Goal: Task Accomplishment & Management: Use online tool/utility

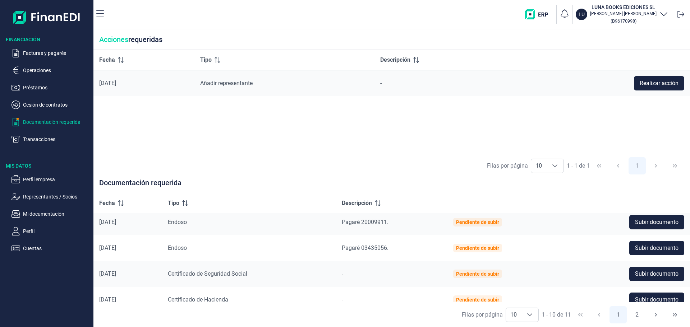
scroll to position [144, 0]
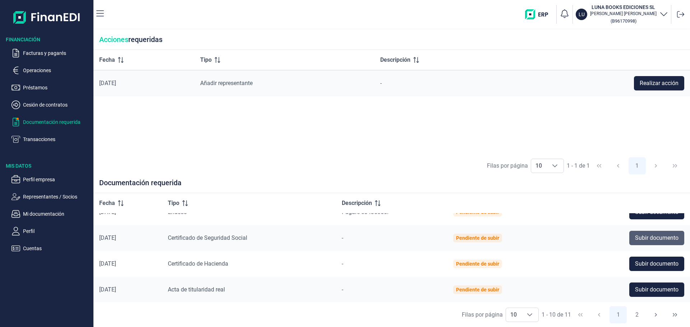
click at [666, 237] on span "Subir documento" at bounding box center [656, 238] width 43 height 9
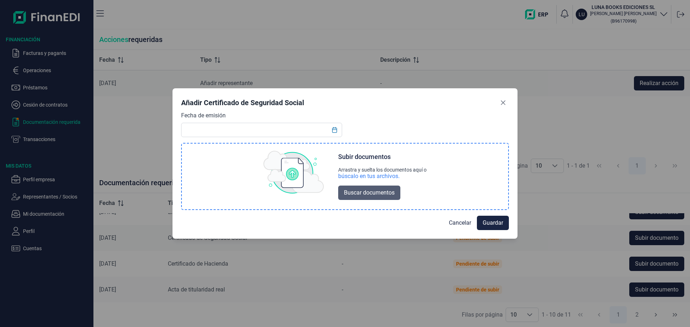
click at [354, 194] on span "Buscar documentos" at bounding box center [369, 193] width 51 height 9
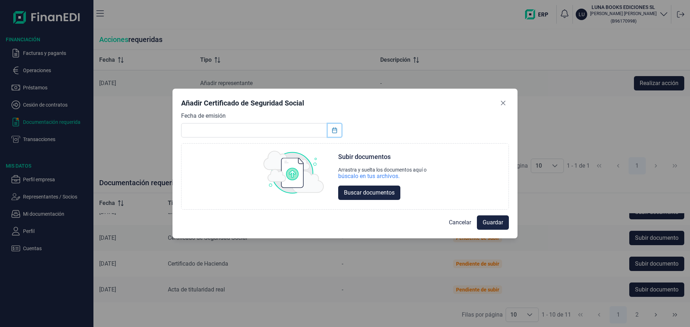
click at [336, 129] on icon "Choose Date" at bounding box center [334, 131] width 5 height 6
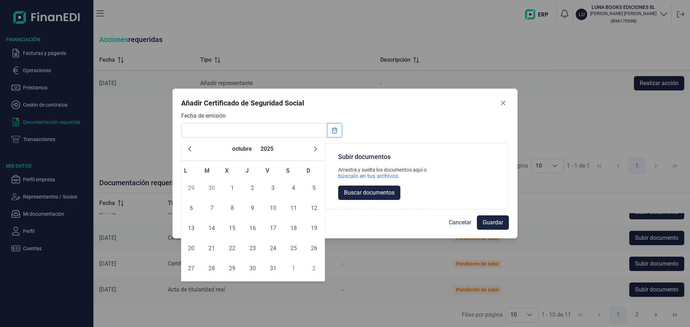
click at [336, 129] on icon "Choose Date" at bounding box center [334, 131] width 5 height 6
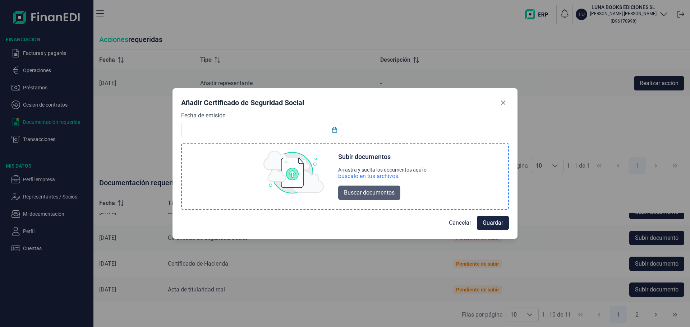
click at [376, 198] on button "Buscar documentos" at bounding box center [369, 193] width 62 height 14
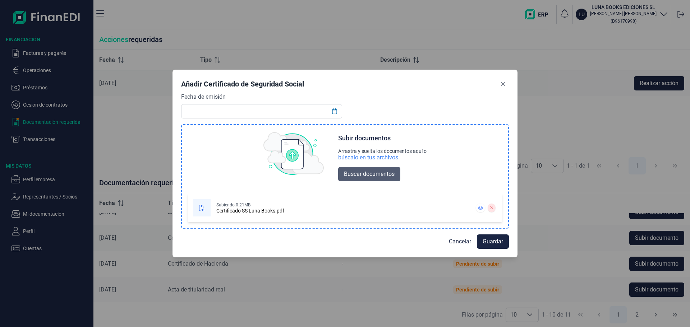
scroll to position [0, 0]
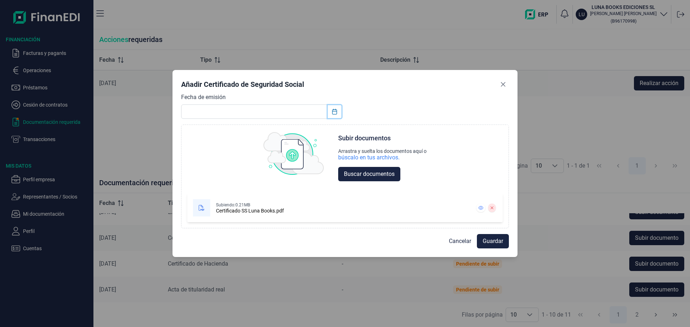
click at [336, 112] on icon "Choose Date" at bounding box center [335, 112] width 6 height 6
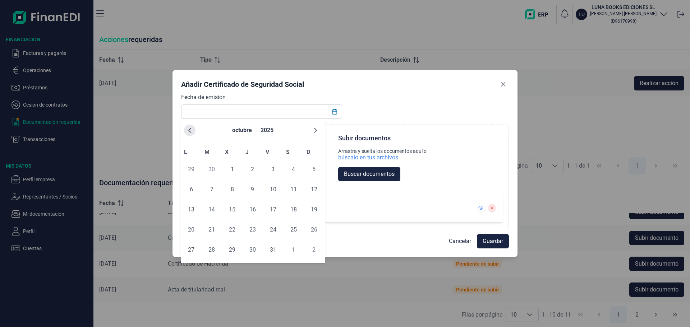
click at [191, 134] on button "Previous Month" at bounding box center [190, 131] width 12 height 12
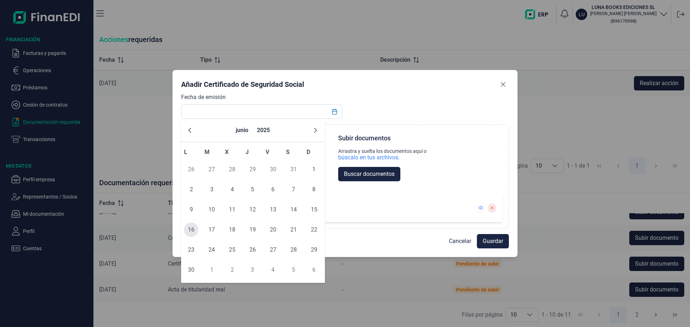
click at [191, 231] on span "16" at bounding box center [191, 230] width 14 height 14
type input "[DATE]"
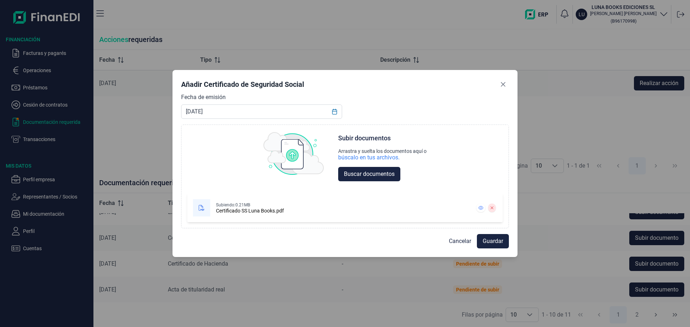
click at [407, 108] on div "Fecha de emisión [DATE] Choose Subir documentos Arrastra y suelta los documento…" at bounding box center [345, 161] width 328 height 136
click at [490, 240] on span "Guardar" at bounding box center [493, 241] width 20 height 9
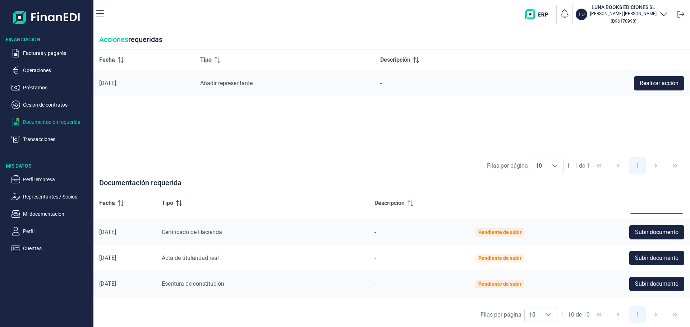
scroll to position [134, 0]
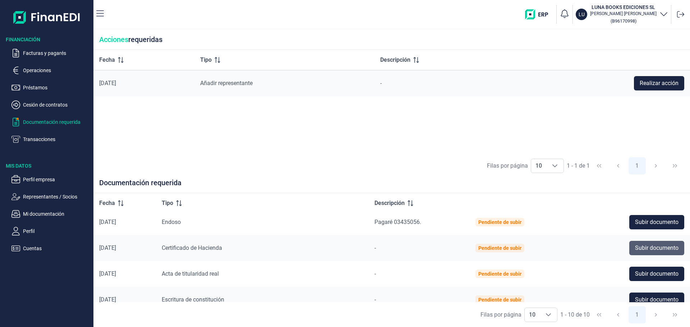
click at [647, 244] on span "Subir documento" at bounding box center [656, 248] width 43 height 9
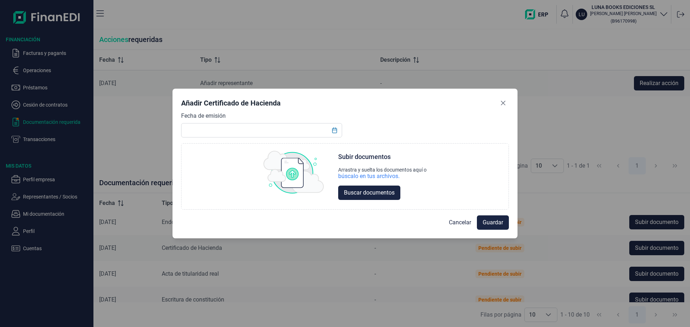
click at [505, 129] on div "Fecha de emisión Choose Subir documentos Arrastra y suelta los documentos aquí …" at bounding box center [345, 161] width 328 height 98
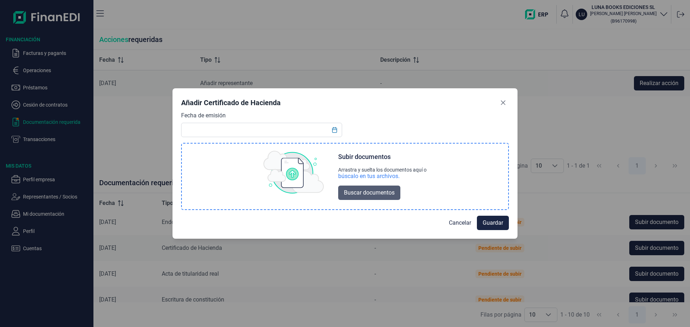
click at [366, 193] on span "Buscar documentos" at bounding box center [369, 193] width 51 height 9
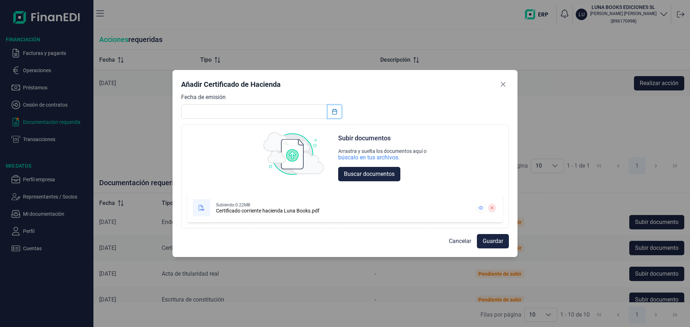
click at [333, 115] on button "Choose Date" at bounding box center [335, 111] width 14 height 13
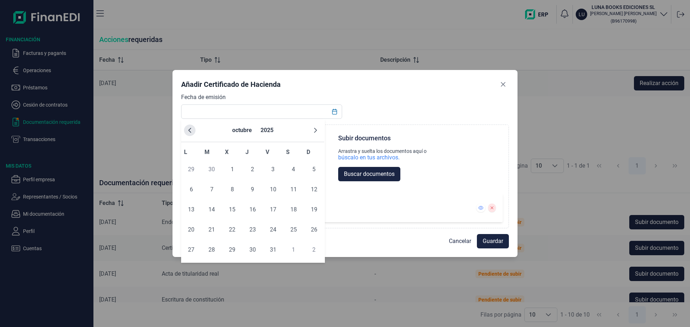
click at [188, 132] on icon "Previous Month" at bounding box center [190, 131] width 6 height 6
click at [187, 132] on icon "Previous Month" at bounding box center [190, 131] width 6 height 6
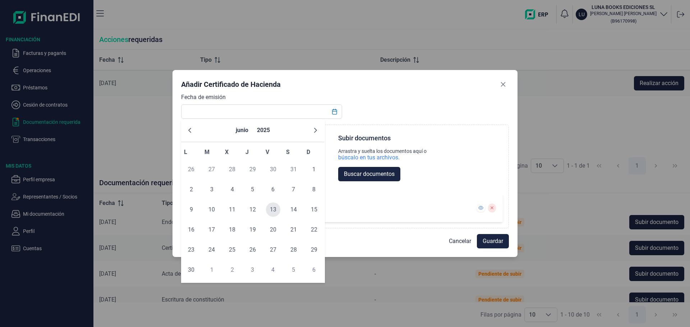
click at [274, 210] on span "13" at bounding box center [273, 210] width 14 height 14
type input "[DATE]"
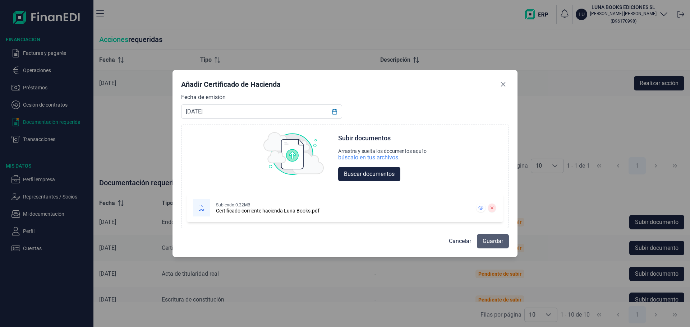
click at [505, 240] on button "Guardar" at bounding box center [493, 241] width 32 height 14
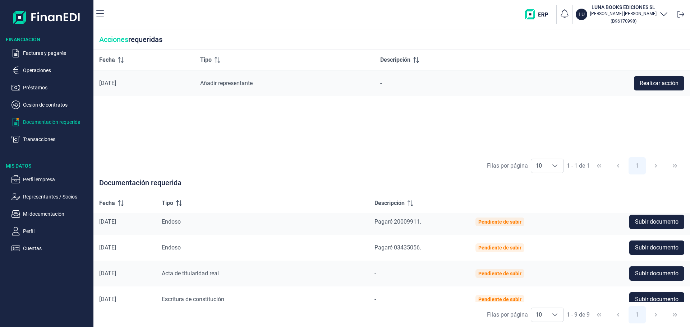
scroll to position [144, 0]
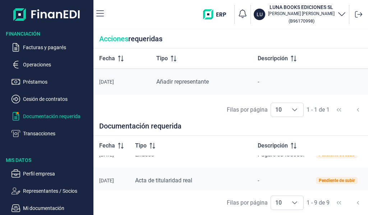
click at [334, 96] on div "Fecha Tipo Descripción [DATE] Añadir representante - Realizar acción" at bounding box center [261, 73] width 336 height 49
click at [272, 177] on div "-" at bounding box center [281, 181] width 47 height 9
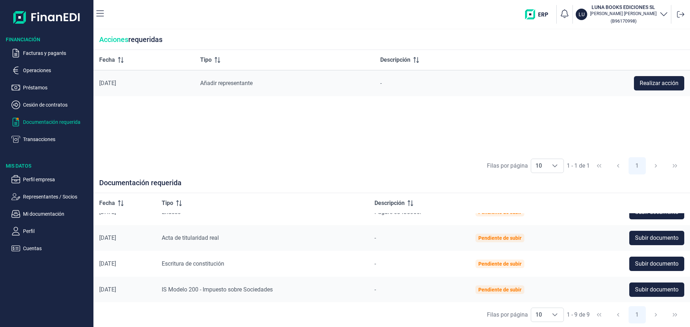
click at [375, 163] on div "Filas por página 10 10 10 1 - 1 de 1 1" at bounding box center [391, 166] width 597 height 25
click at [494, 110] on div "Fecha Tipo Descripción [DATE] Añadir representante - Realizar acción" at bounding box center [391, 102] width 597 height 104
click at [299, 309] on div "Filas por página 10 10 10 1 - 9 de 9 1" at bounding box center [391, 315] width 597 height 25
click at [642, 294] on span "Subir documento" at bounding box center [656, 290] width 43 height 9
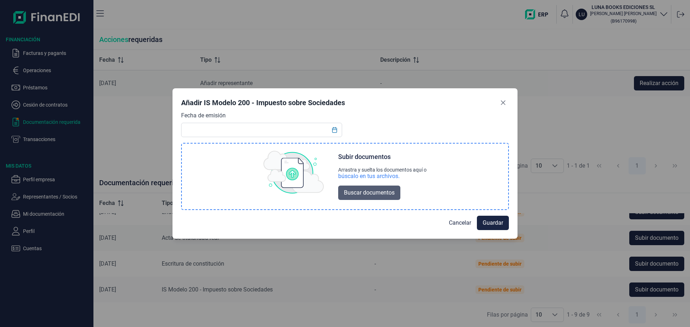
click at [397, 193] on button "Buscar documentos" at bounding box center [369, 193] width 62 height 14
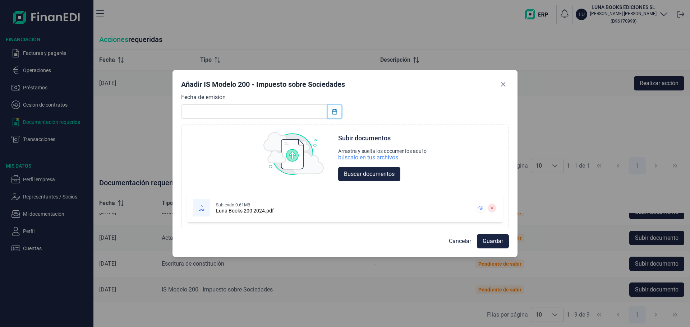
click at [337, 115] on button "Choose Date" at bounding box center [335, 111] width 14 height 13
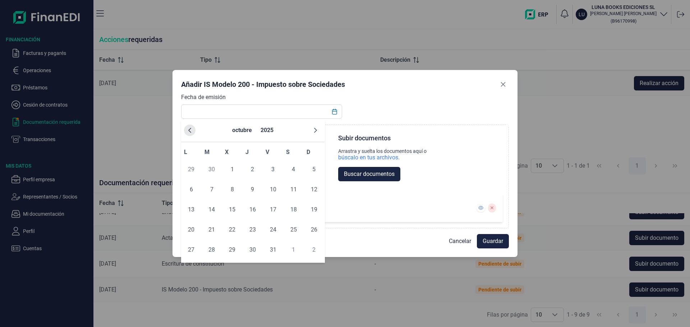
click at [191, 132] on icon "Previous Month" at bounding box center [189, 130] width 3 height 5
click at [190, 132] on icon "Previous Month" at bounding box center [190, 131] width 6 height 6
click at [246, 230] on span "24" at bounding box center [253, 230] width 14 height 14
type input "[DATE]"
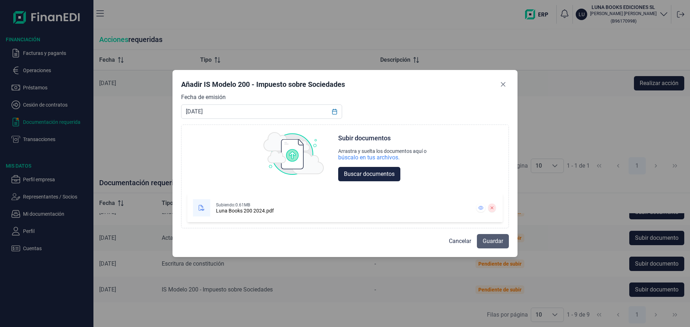
click at [494, 240] on span "Guardar" at bounding box center [493, 241] width 20 height 9
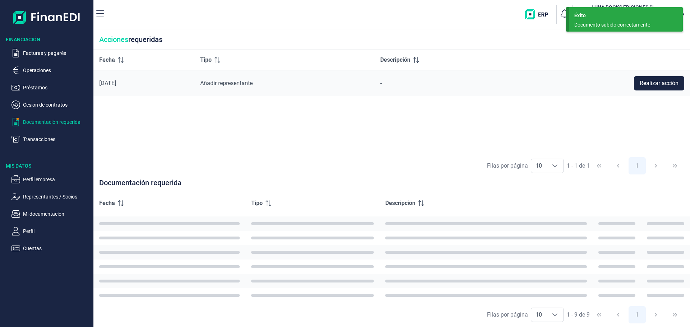
scroll to position [118, 0]
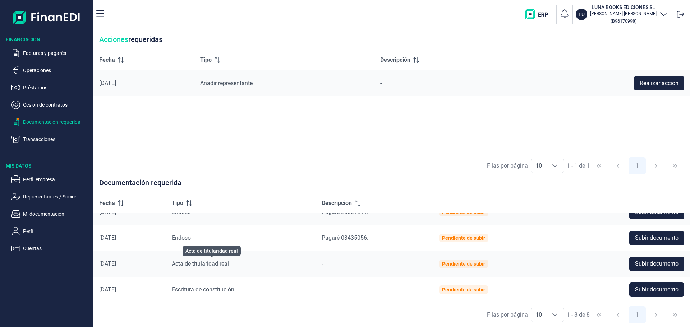
click at [219, 264] on span "Acta de titularidad real" at bounding box center [200, 264] width 57 height 7
click at [648, 262] on span "Subir documento" at bounding box center [656, 264] width 43 height 9
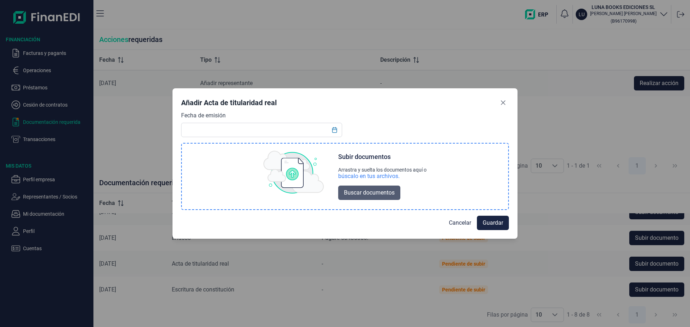
click at [373, 196] on span "Buscar documentos" at bounding box center [369, 193] width 51 height 9
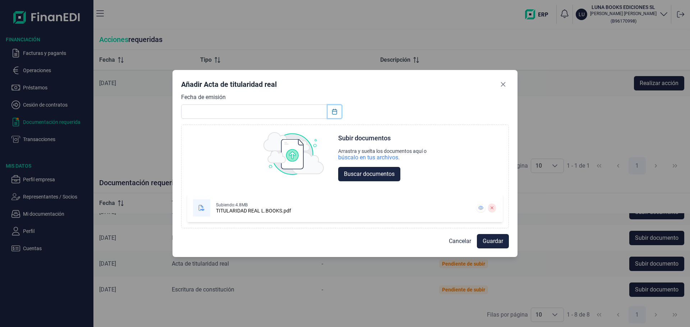
click at [339, 114] on button "Choose Date" at bounding box center [335, 111] width 14 height 13
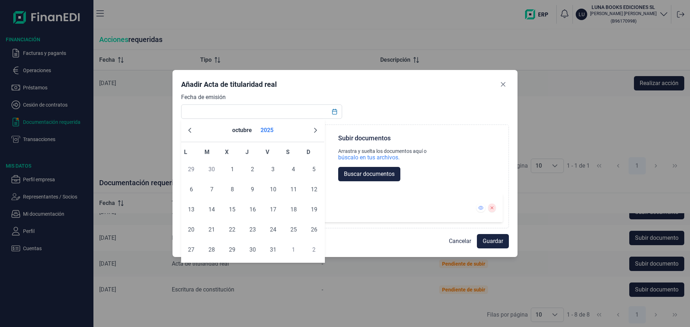
click at [267, 131] on button "2025" at bounding box center [267, 130] width 19 height 17
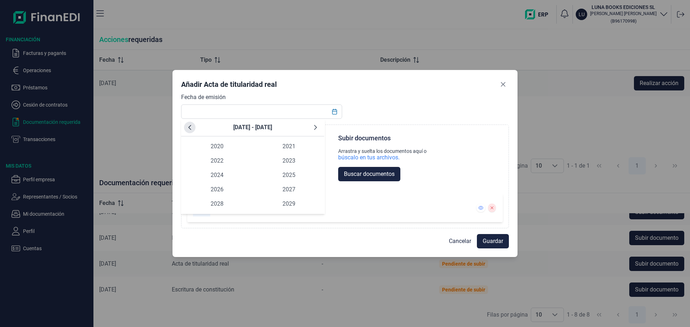
click at [188, 122] on button "Previous Decade" at bounding box center [190, 128] width 12 height 12
click at [283, 193] on span "2017" at bounding box center [289, 190] width 72 height 14
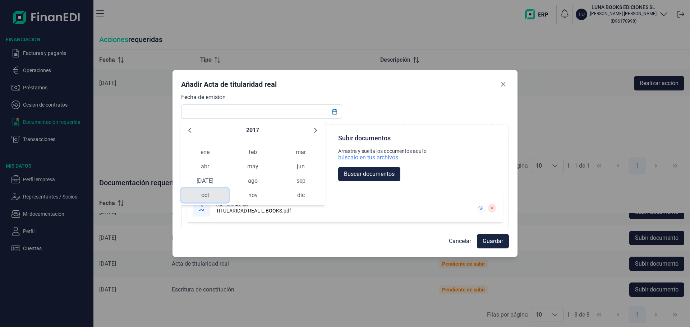
click at [214, 194] on span "oct" at bounding box center [205, 195] width 48 height 14
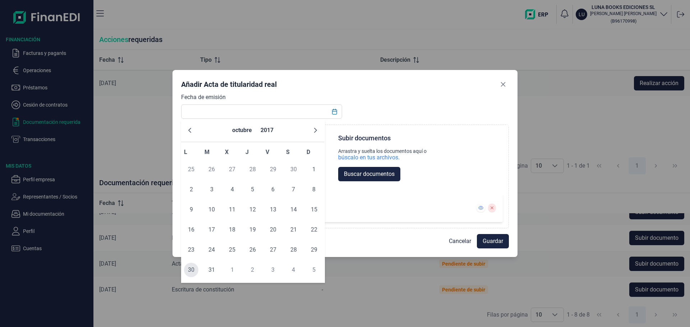
click at [188, 268] on span "30" at bounding box center [191, 270] width 14 height 14
type input "[DATE]"
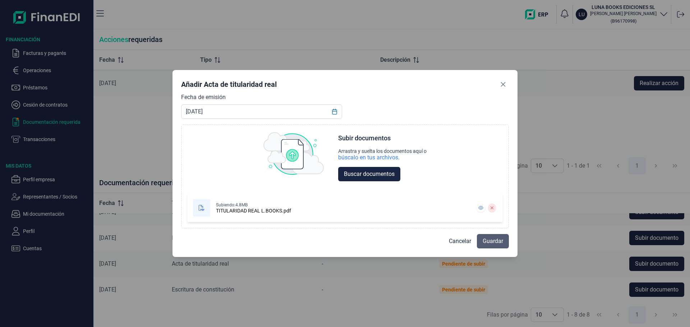
click at [494, 236] on button "Guardar" at bounding box center [493, 241] width 32 height 14
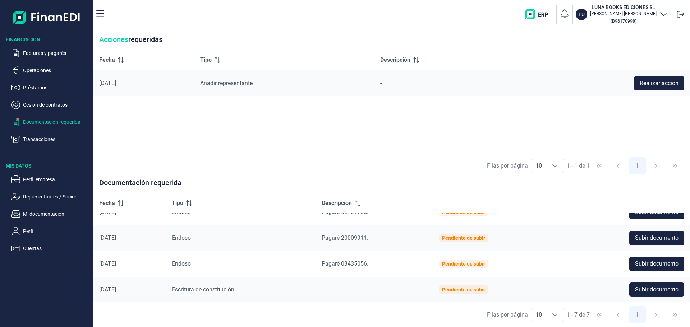
click at [249, 161] on div "Filas por página 10 10 10 1 - 1 de 1 1" at bounding box center [391, 166] width 597 height 25
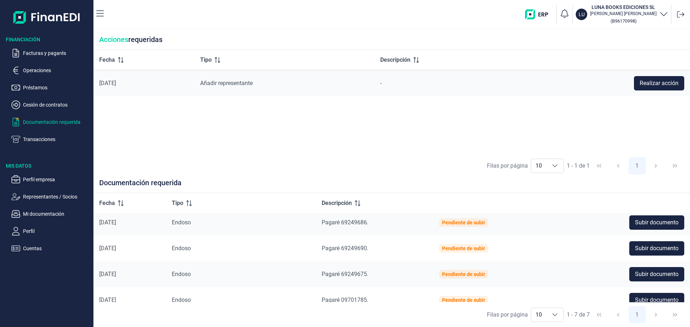
scroll to position [0, 0]
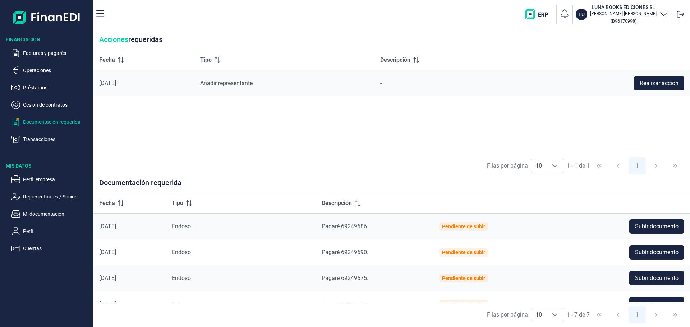
click at [56, 45] on ul "Facturas y pagarés Operaciones Préstamos Cesión de contratos Documentación requ…" at bounding box center [46, 93] width 93 height 101
click at [55, 47] on ul "Facturas y pagarés Operaciones Préstamos Cesión de contratos Documentación requ…" at bounding box center [46, 93] width 93 height 101
click at [55, 55] on p "Facturas y pagarés" at bounding box center [57, 53] width 68 height 9
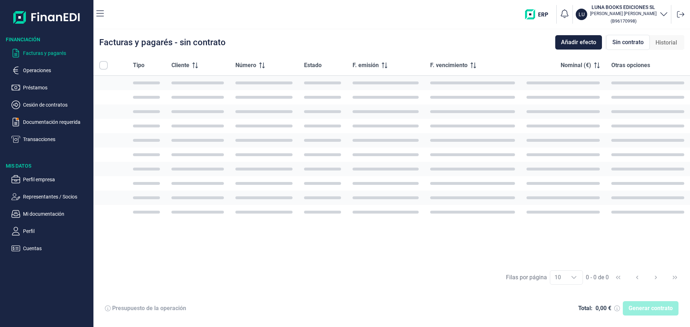
checkbox input "true"
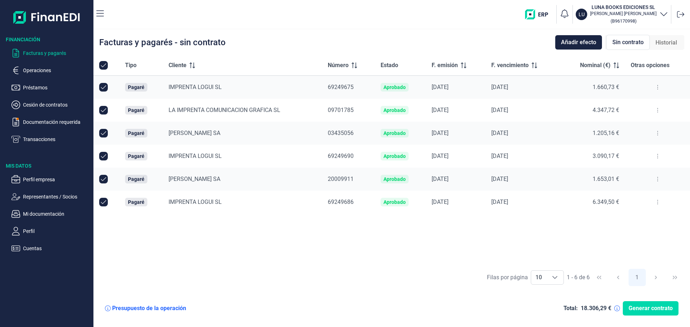
click at [381, 240] on div "Tipo Cliente Número Estado F. emisión F. vencimiento Nominal (€) Otras opciones…" at bounding box center [391, 160] width 597 height 210
click at [367, 244] on div "Tipo Cliente Número Estado F. emisión F. vencimiento Nominal (€) Otras opciones…" at bounding box center [391, 160] width 597 height 210
click at [361, 249] on div "Tipo Cliente Número Estado F. emisión F. vencimiento Nominal (€) Otras opciones…" at bounding box center [391, 160] width 597 height 210
click at [657, 85] on icon at bounding box center [657, 87] width 1 height 6
click at [544, 242] on div "Tipo Cliente Número Estado F. emisión F. vencimiento Nominal (€) Otras opciones…" at bounding box center [391, 160] width 597 height 210
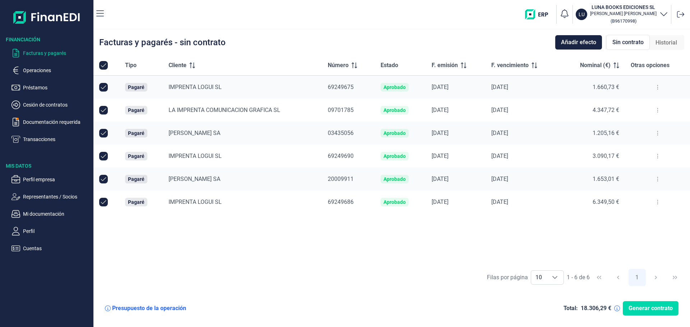
click at [107, 87] on input "Row Unselected null" at bounding box center [103, 87] width 9 height 9
checkbox input "false"
click at [107, 88] on input "Row Selected null" at bounding box center [103, 87] width 9 height 9
checkbox input "true"
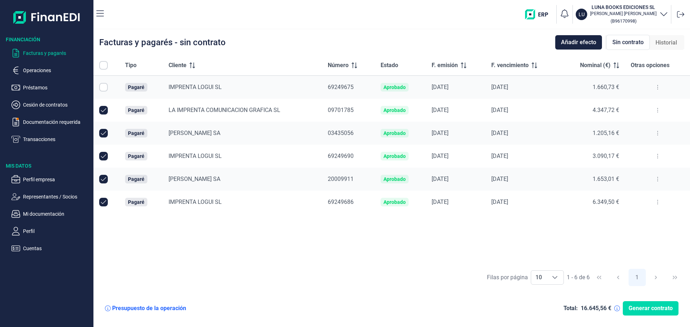
checkbox input "true"
click at [107, 110] on input "Row Unselected null" at bounding box center [103, 110] width 9 height 9
checkbox input "false"
click at [107, 128] on td at bounding box center [106, 133] width 26 height 23
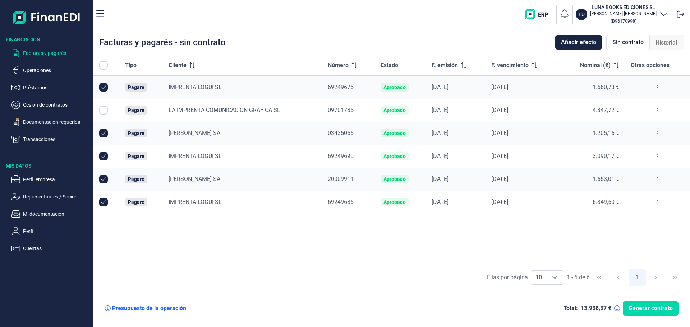
click at [104, 141] on td at bounding box center [106, 133] width 26 height 23
click at [104, 133] on input "Row Unselected null" at bounding box center [103, 133] width 9 height 9
checkbox input "false"
click at [105, 151] on td at bounding box center [106, 156] width 26 height 23
click at [103, 161] on td at bounding box center [106, 156] width 26 height 23
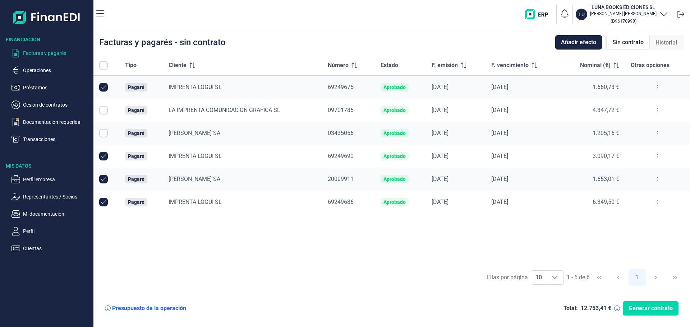
drag, startPoint x: 106, startPoint y: 179, endPoint x: 106, endPoint y: 174, distance: 4.7
click at [105, 179] on input "Row Unselected null" at bounding box center [103, 179] width 9 height 9
checkbox input "false"
click at [105, 160] on input "Row Unselected null" at bounding box center [103, 156] width 9 height 9
checkbox input "false"
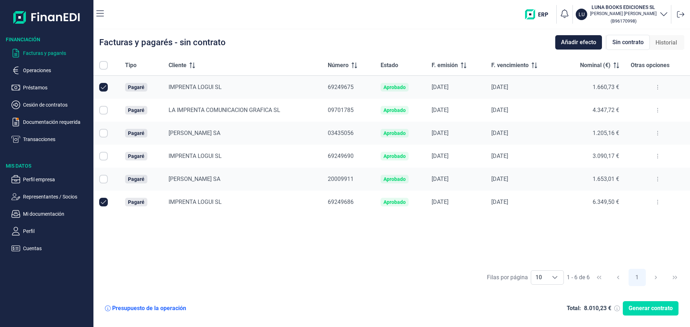
click at [104, 202] on input "Row Unselected null" at bounding box center [103, 202] width 9 height 9
checkbox input "false"
click at [656, 81] on td at bounding box center [657, 87] width 65 height 23
click at [656, 90] on button at bounding box center [657, 88] width 13 height 12
click at [639, 106] on span "Ver detalle del pagaré" at bounding box center [624, 105] width 48 height 7
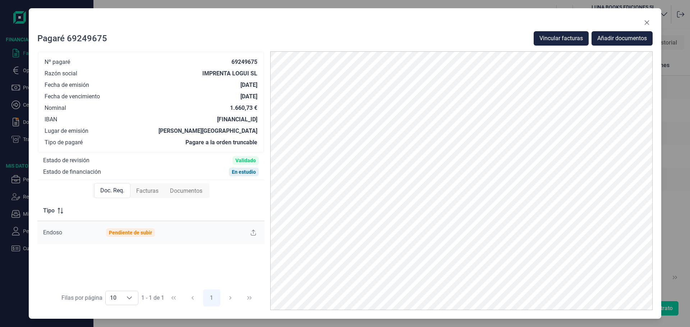
click at [644, 17] on button "Close" at bounding box center [647, 23] width 12 height 12
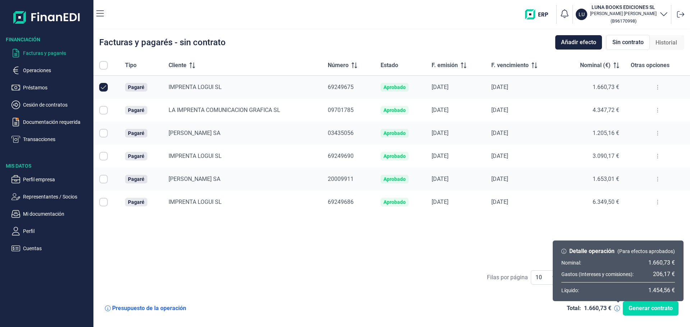
click at [614, 308] on div "Total: 1.660,73 € Generar contrato" at bounding box center [623, 309] width 112 height 14
click at [619, 308] on icon at bounding box center [617, 309] width 6 height 6
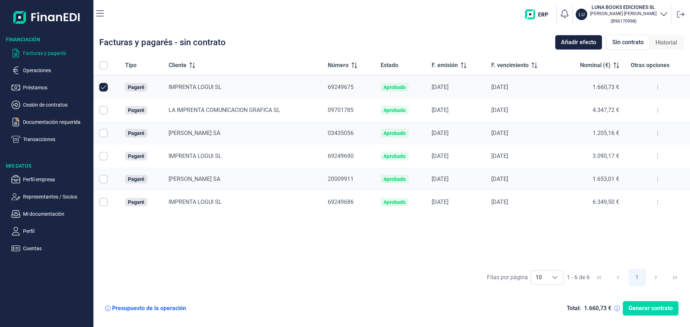
click at [430, 238] on div "Tipo Cliente Número Estado F. emisión F. vencimiento Nominal (€) Otras opciones…" at bounding box center [391, 160] width 597 height 210
click at [175, 308] on div "Presupuesto de la operación" at bounding box center [149, 308] width 74 height 7
click at [638, 67] on span "Otras opciones" at bounding box center [650, 65] width 39 height 9
click at [656, 84] on button at bounding box center [657, 88] width 13 height 12
click at [384, 245] on div "Tipo Cliente Número Estado F. emisión F. vencimiento Nominal (€) Otras opciones…" at bounding box center [391, 160] width 597 height 210
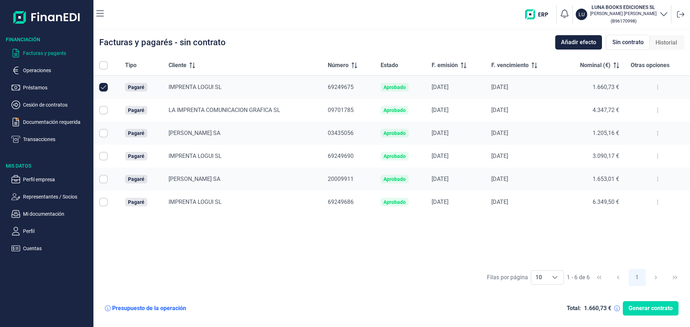
click at [102, 85] on input "Row Unselected null" at bounding box center [103, 87] width 9 height 9
checkbox input "false"
click at [269, 243] on div "Tipo Cliente Número Estado F. emisión F. vencimiento Nominal (€) Otras opciones…" at bounding box center [391, 160] width 597 height 210
click at [371, 235] on div "Tipo Cliente Número Estado F. emisión F. vencimiento Nominal (€) Otras opciones…" at bounding box center [391, 160] width 597 height 210
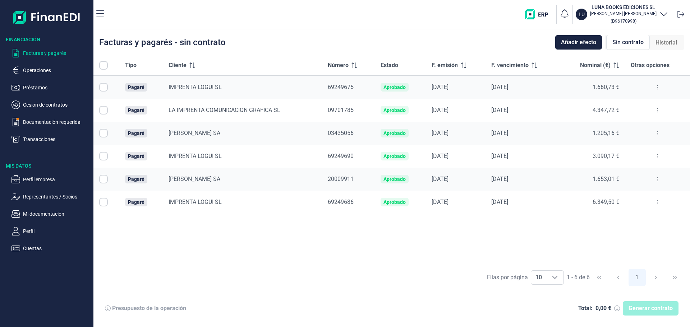
click at [356, 244] on div "Tipo Cliente Número Estado F. emisión F. vencimiento Nominal (€) Otras opciones…" at bounding box center [391, 160] width 597 height 210
click at [55, 124] on p "Documentación requerida" at bounding box center [57, 122] width 68 height 9
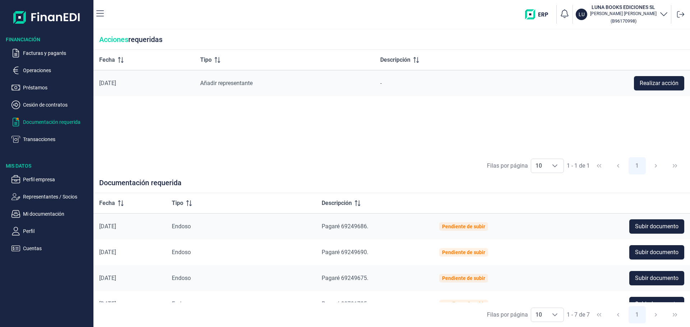
click at [425, 148] on div "Fecha Tipo Descripción [DATE] Añadir representante - Realizar acción" at bounding box center [391, 102] width 597 height 104
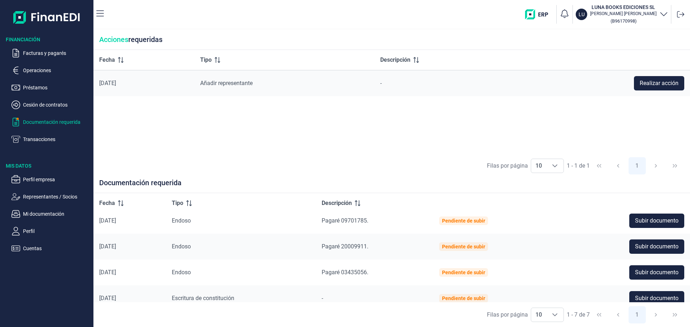
scroll to position [92, 0]
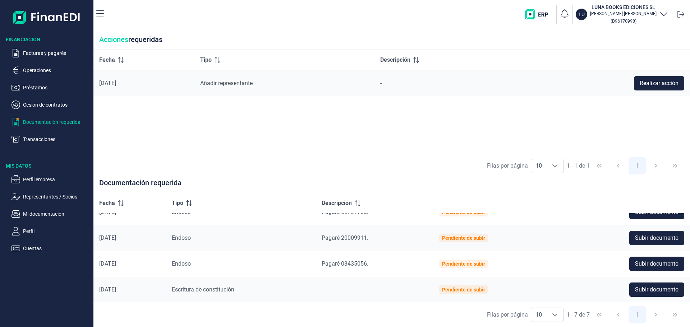
click at [354, 151] on div "Fecha Tipo Descripción [DATE] Añadir representante - Realizar acción" at bounding box center [391, 102] width 597 height 104
click at [446, 309] on div "Filas por página 10 10 10 1 - 7 de 7 1" at bounding box center [391, 315] width 597 height 25
click at [185, 128] on div "Fecha Tipo Descripción [DATE] Añadir representante - Realizar acción" at bounding box center [391, 102] width 597 height 104
click at [40, 47] on ul "Facturas y pagarés Operaciones Préstamos Cesión de contratos Documentación requ…" at bounding box center [46, 93] width 93 height 101
click at [42, 51] on p "Facturas y pagarés" at bounding box center [57, 53] width 68 height 9
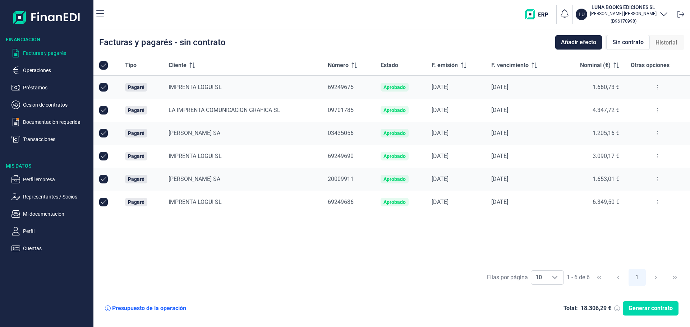
checkbox input "true"
click at [188, 221] on div "Tipo Cliente Número Estado F. emisión F. vencimiento Nominal (€) Otras opciones…" at bounding box center [391, 160] width 597 height 210
click at [554, 233] on div "Tipo Cliente Número Estado F. emisión F. vencimiento Nominal (€) Otras opciones…" at bounding box center [391, 160] width 597 height 210
